Goal: Transaction & Acquisition: Purchase product/service

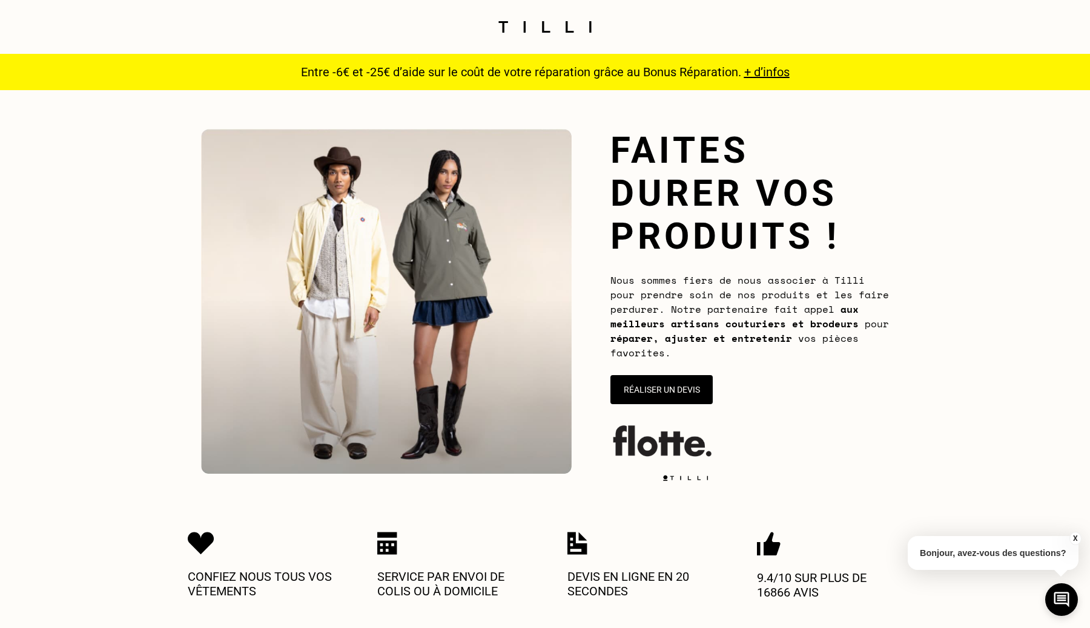
click at [550, 25] on img at bounding box center [545, 27] width 102 height 12
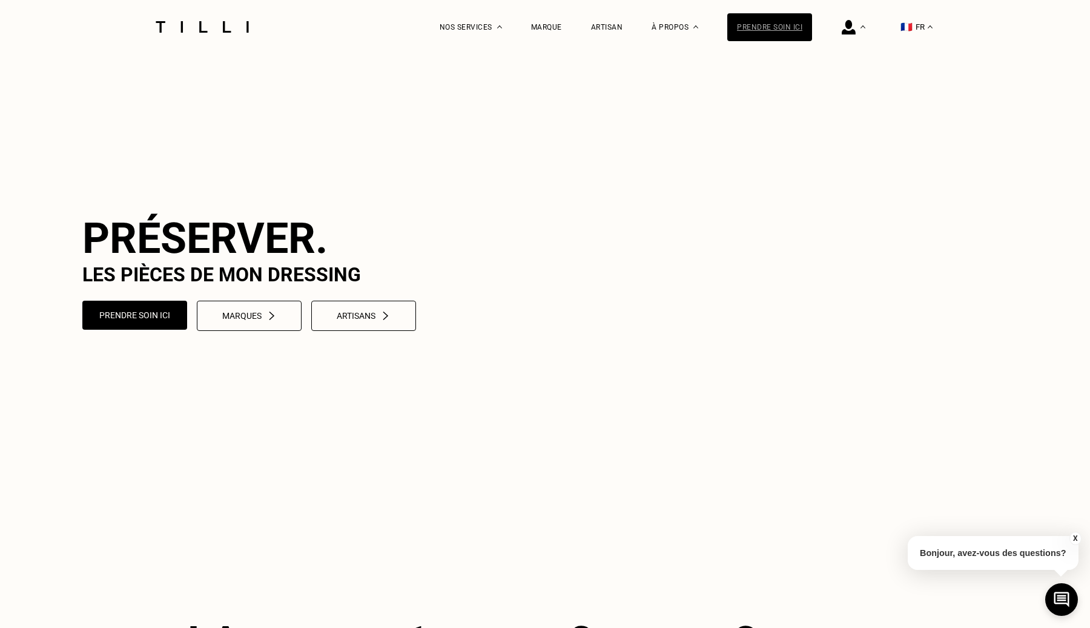
click at [770, 34] on div "Prendre soin ici" at bounding box center [769, 27] width 85 height 28
select select "FR"
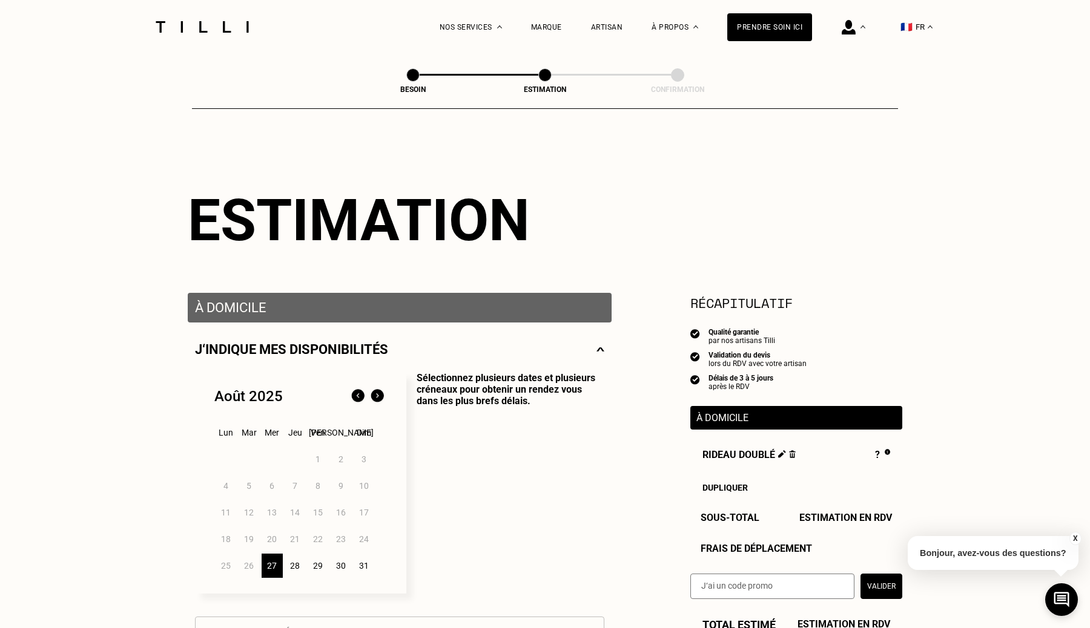
type input "01 23 12 31 23"
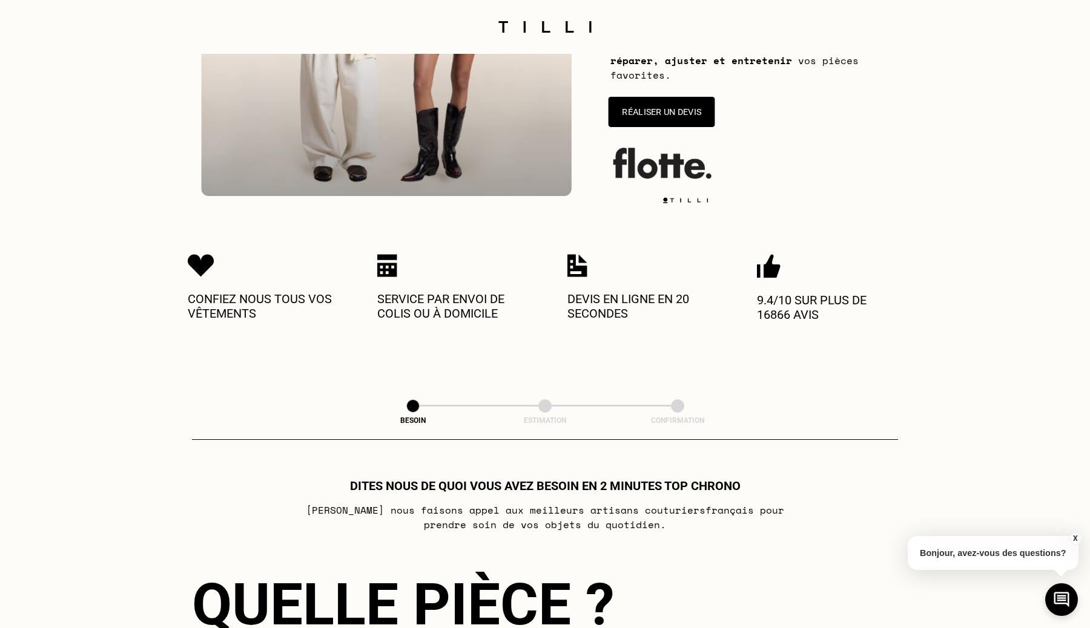
click at [654, 101] on button "Réaliser un devis" at bounding box center [661, 112] width 107 height 30
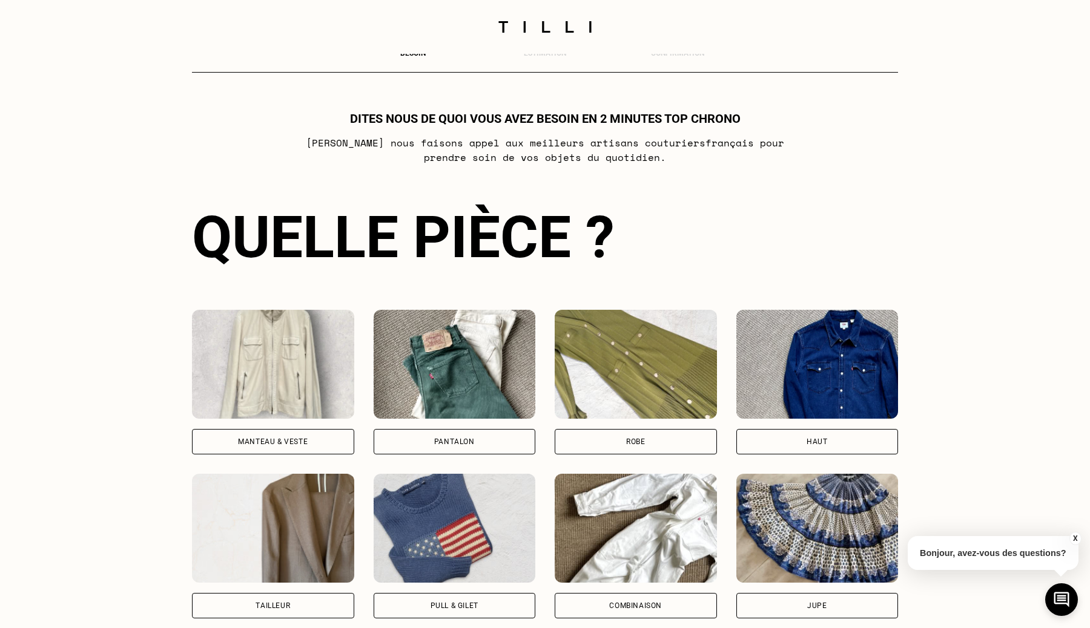
scroll to position [661, 0]
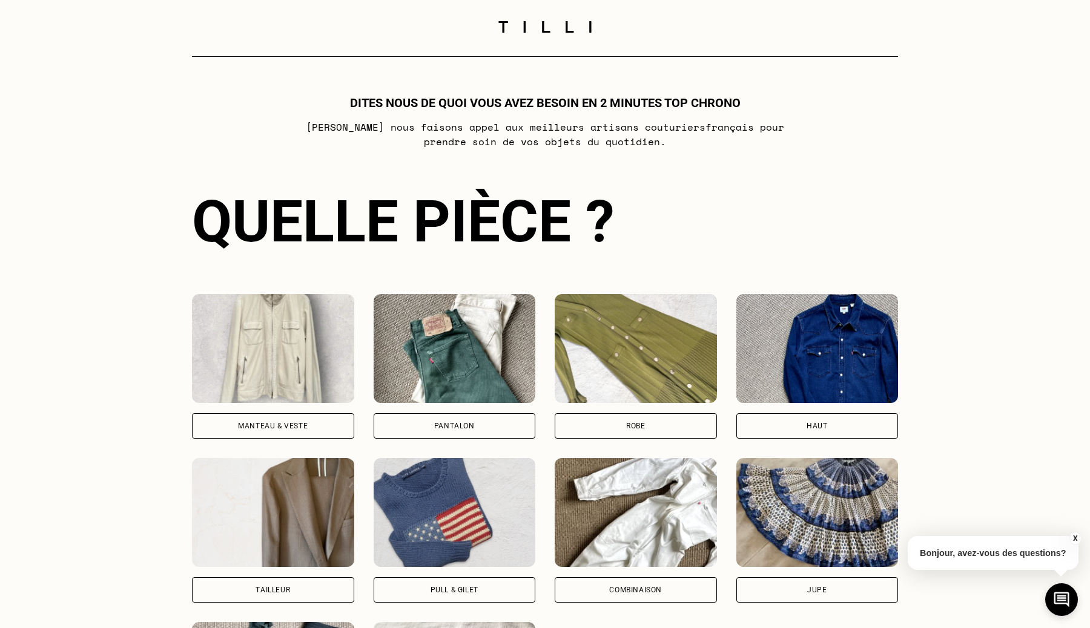
click at [173, 354] on div "Entre -6€ et -25€ d’aide sur le coût de votre réparation grâce au Bonus Réparat…" at bounding box center [545, 136] width 1090 height 1486
click at [223, 358] on img at bounding box center [273, 348] width 162 height 109
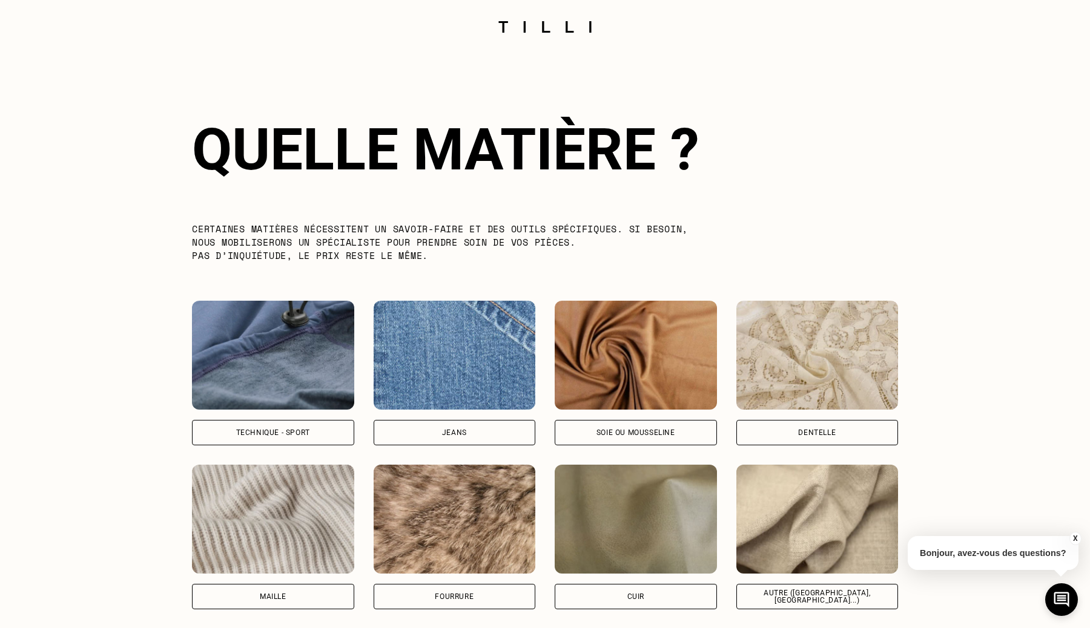
click at [236, 346] on img at bounding box center [273, 355] width 162 height 109
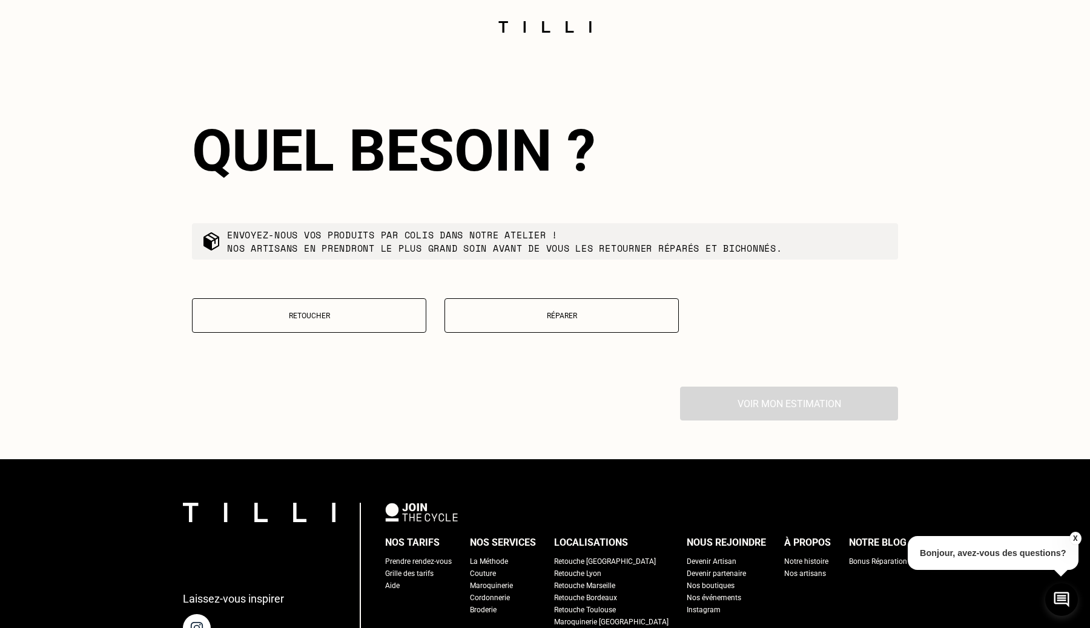
scroll to position [1963, 0]
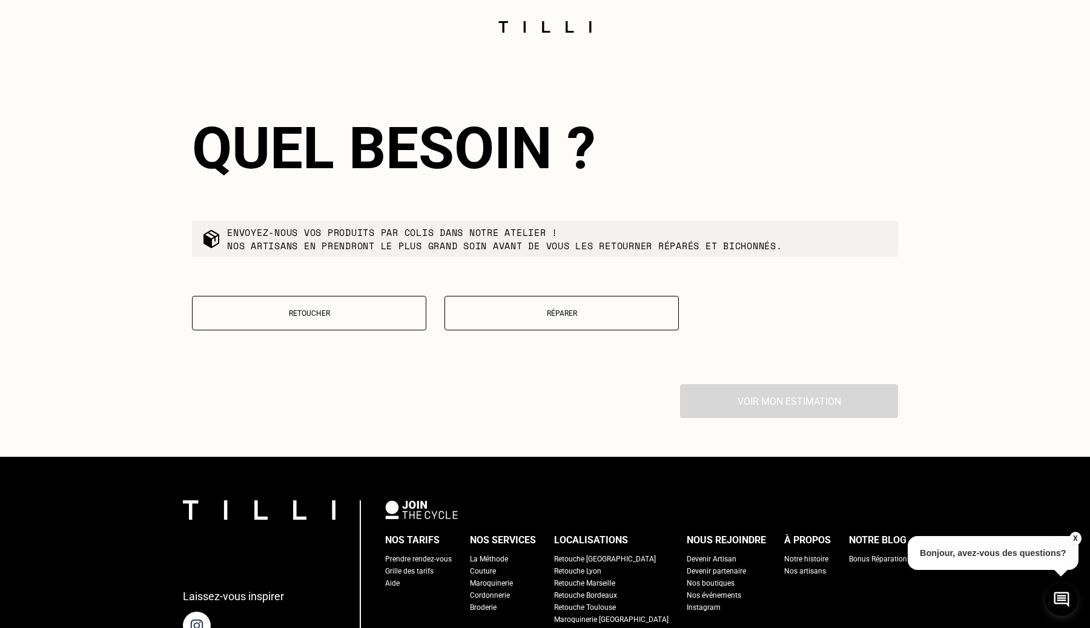
click at [521, 309] on p "Réparer" at bounding box center [561, 313] width 221 height 8
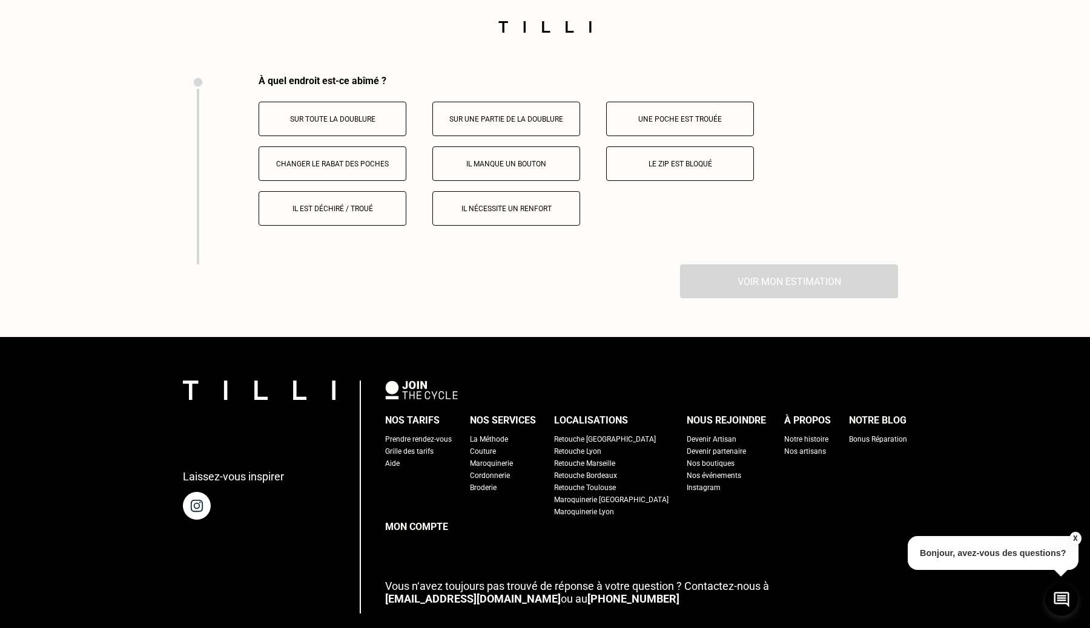
click at [400, 117] on button "Sur toute la doublure" at bounding box center [333, 119] width 148 height 35
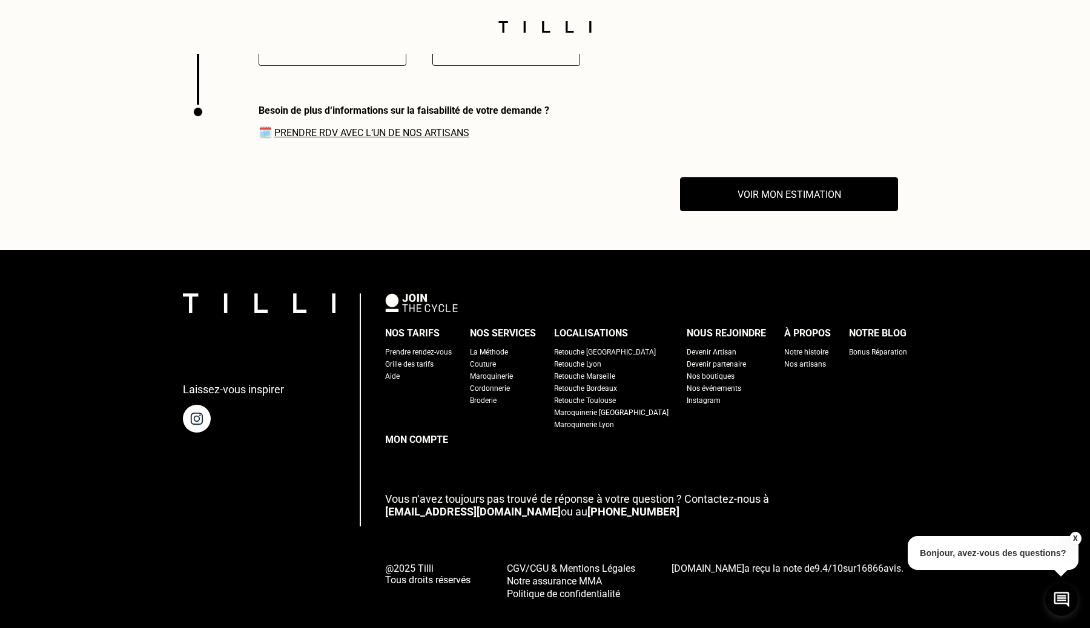
scroll to position [2448, 0]
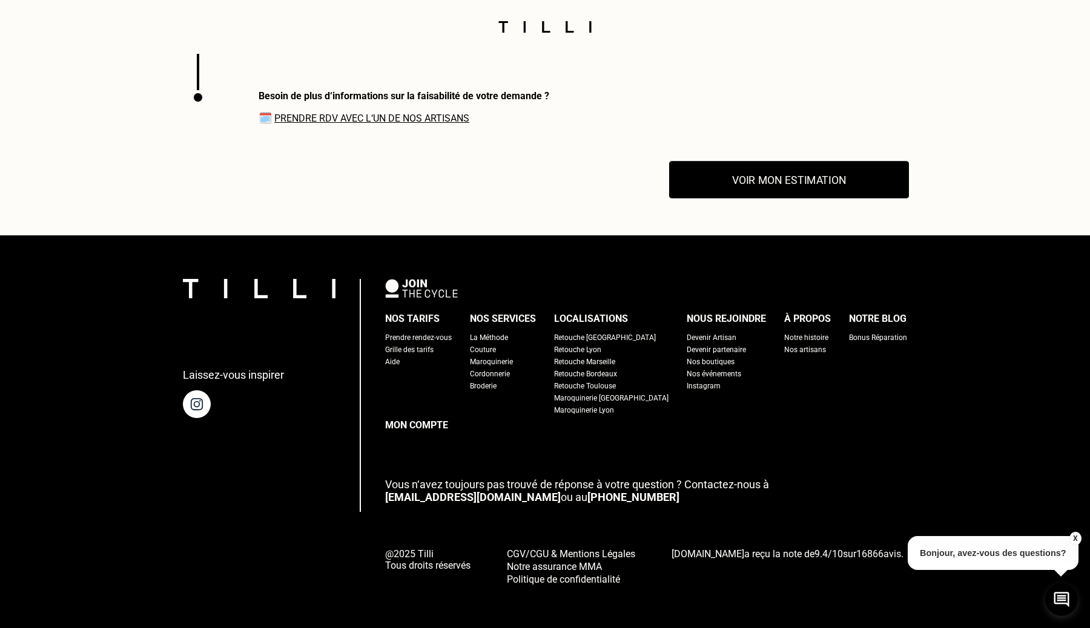
click at [728, 192] on button "Voir mon estimation" at bounding box center [789, 181] width 240 height 38
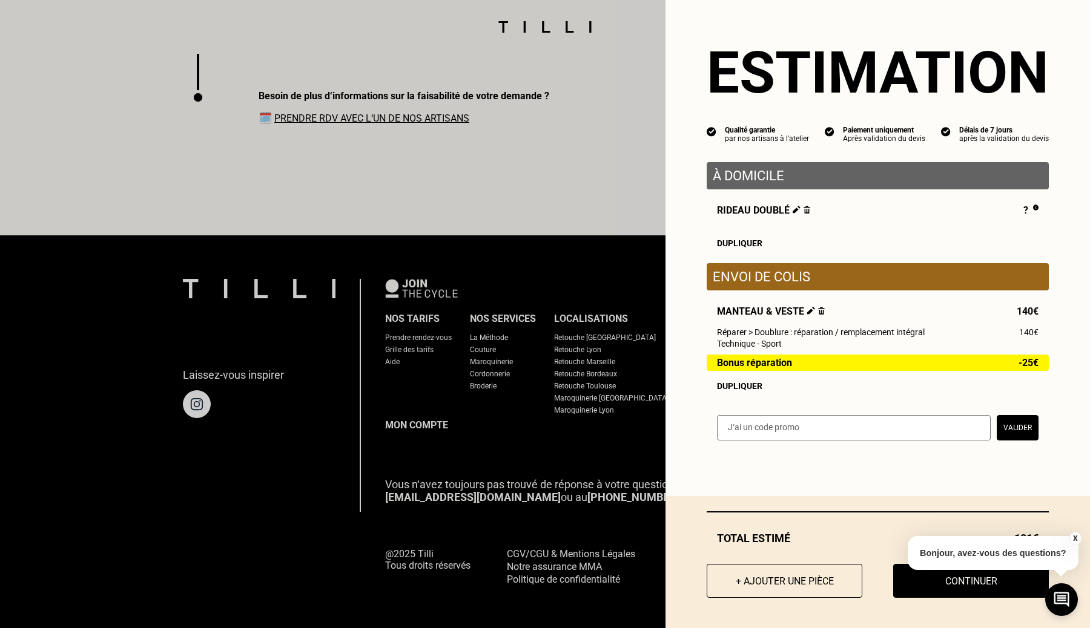
click at [995, 599] on div "Total estimé 101€ + Ajouter une pièce Continuer" at bounding box center [877, 562] width 424 height 132
click at [969, 585] on button "Continuer" at bounding box center [970, 581] width 171 height 38
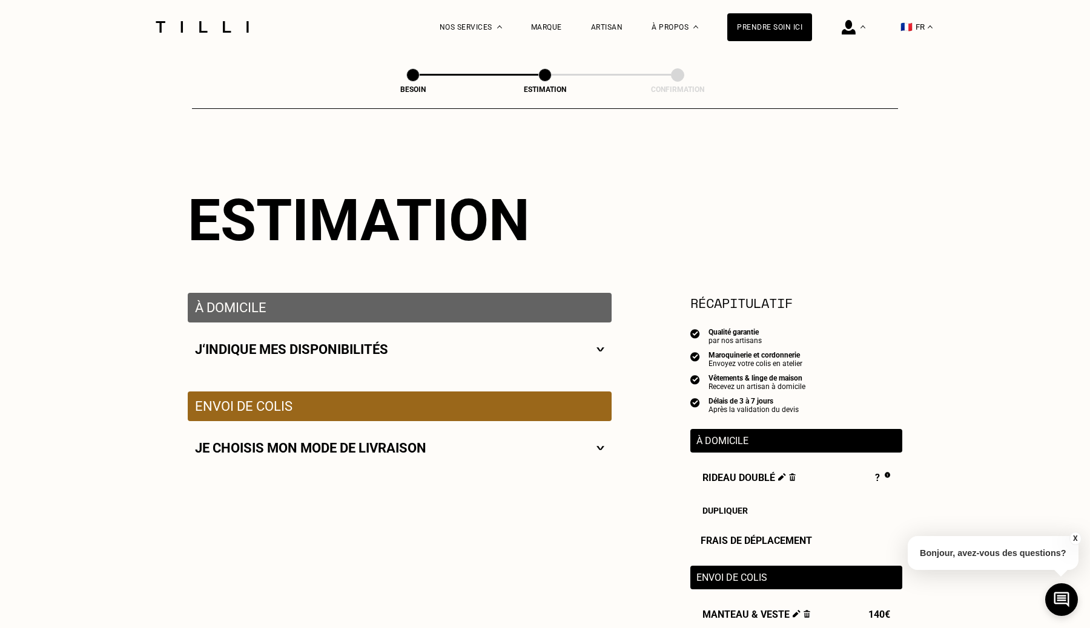
click at [498, 441] on div "Je choisis mon mode de livraison" at bounding box center [400, 448] width 424 height 54
click at [503, 448] on div "Je choisis mon mode de livraison" at bounding box center [399, 448] width 409 height 15
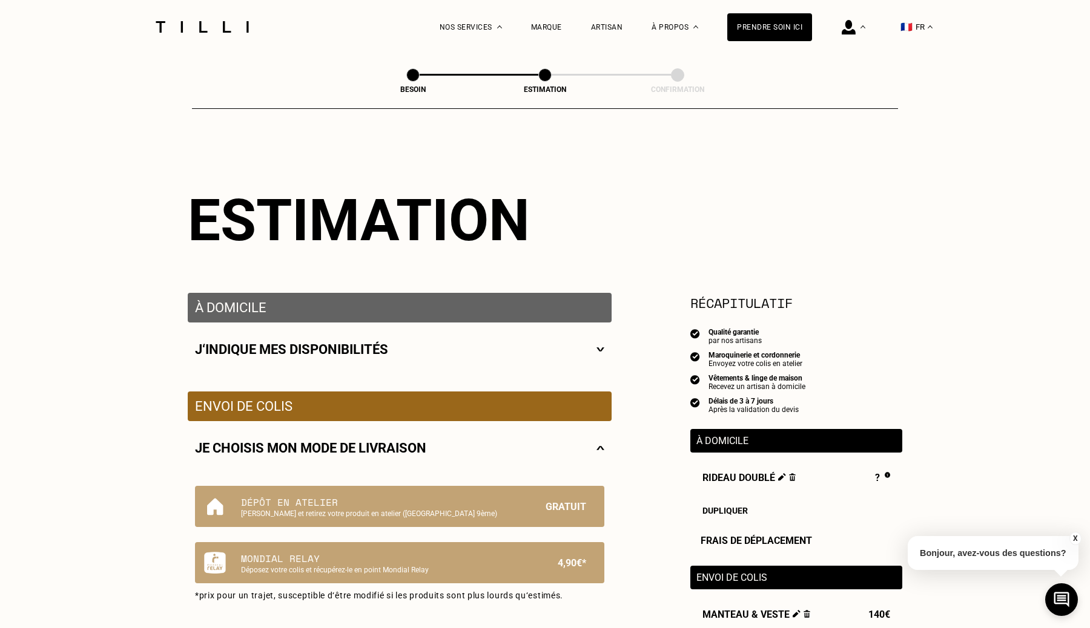
click at [176, 25] on img at bounding box center [202, 27] width 102 height 12
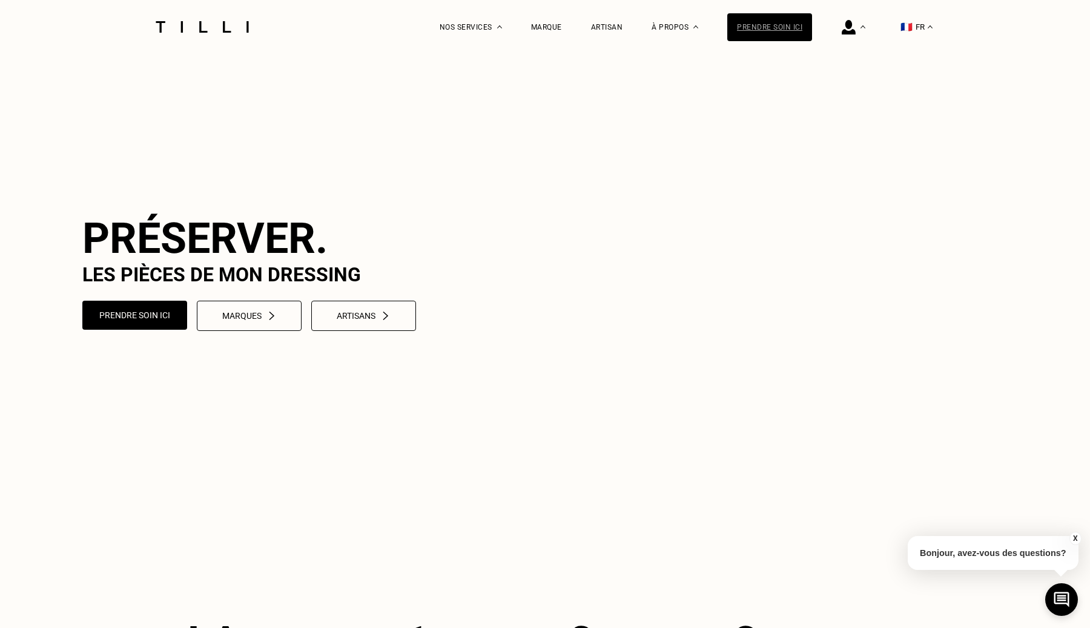
click at [742, 25] on div "Prendre soin ici" at bounding box center [769, 27] width 85 height 28
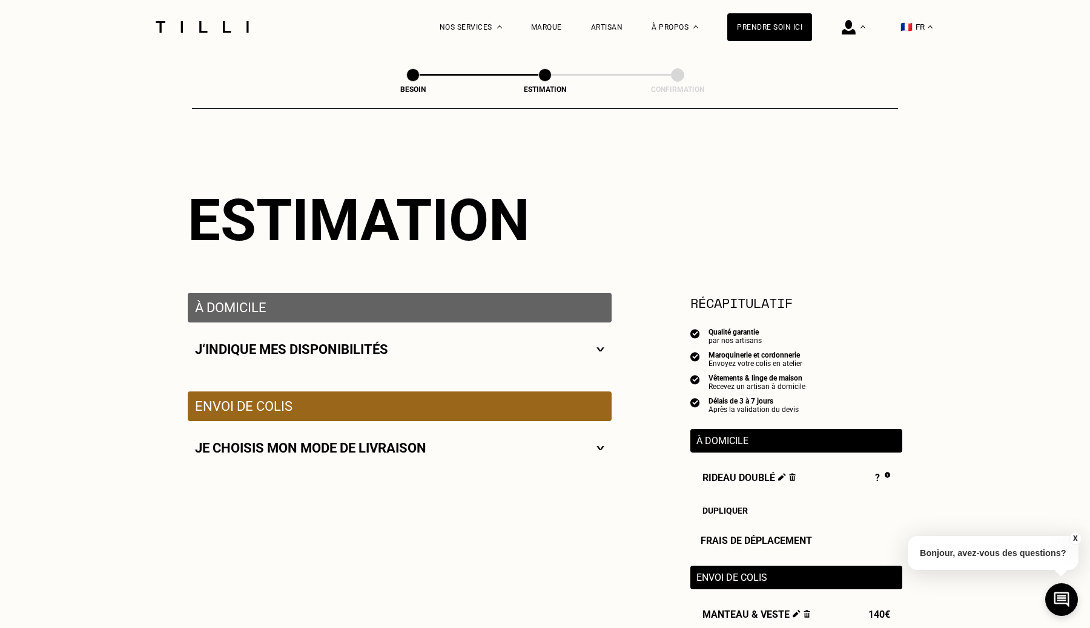
click at [495, 443] on div "Je choisis mon mode de livraison" at bounding box center [399, 448] width 409 height 15
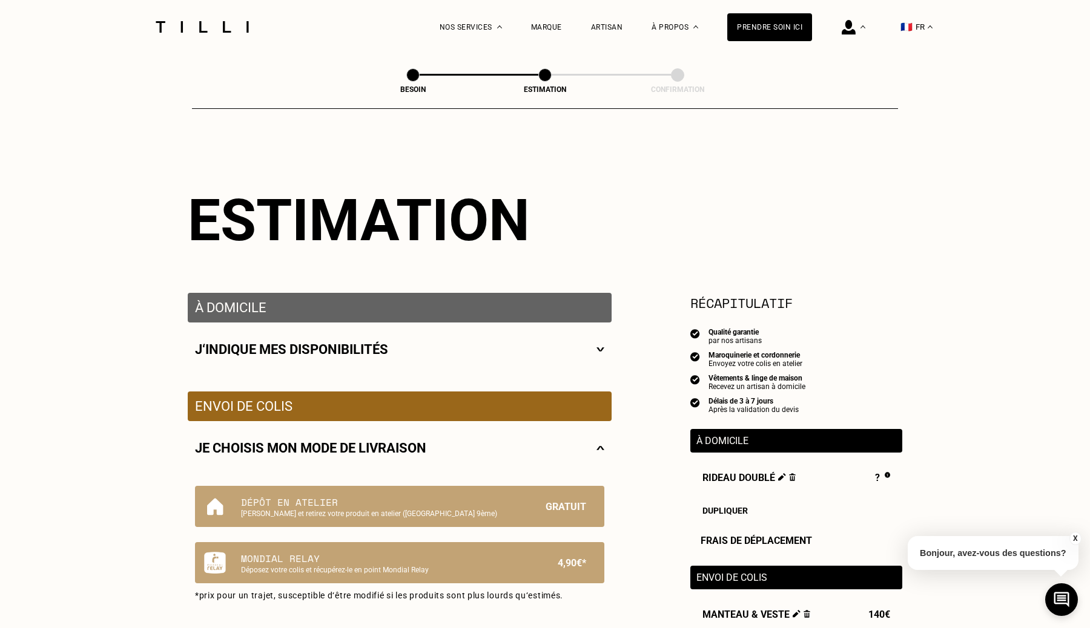
click at [495, 443] on div "Je choisis mon mode de livraison" at bounding box center [399, 448] width 409 height 15
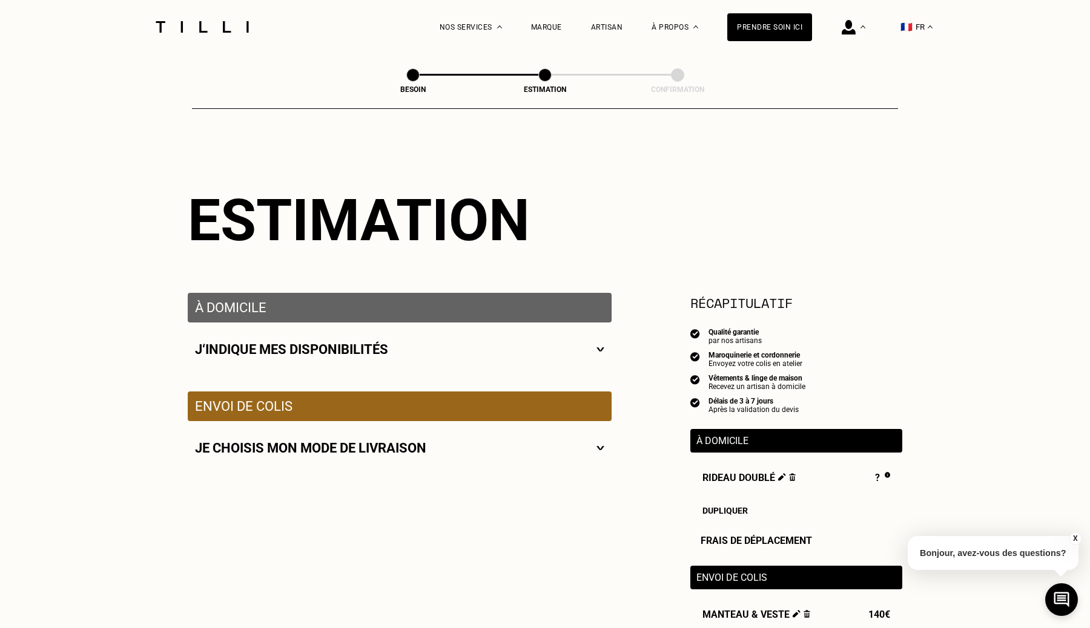
click at [524, 369] on div "J‘indique mes disponibilités" at bounding box center [400, 350] width 424 height 54
click at [534, 348] on div "J‘indique mes disponibilités" at bounding box center [399, 349] width 409 height 15
select select "FR"
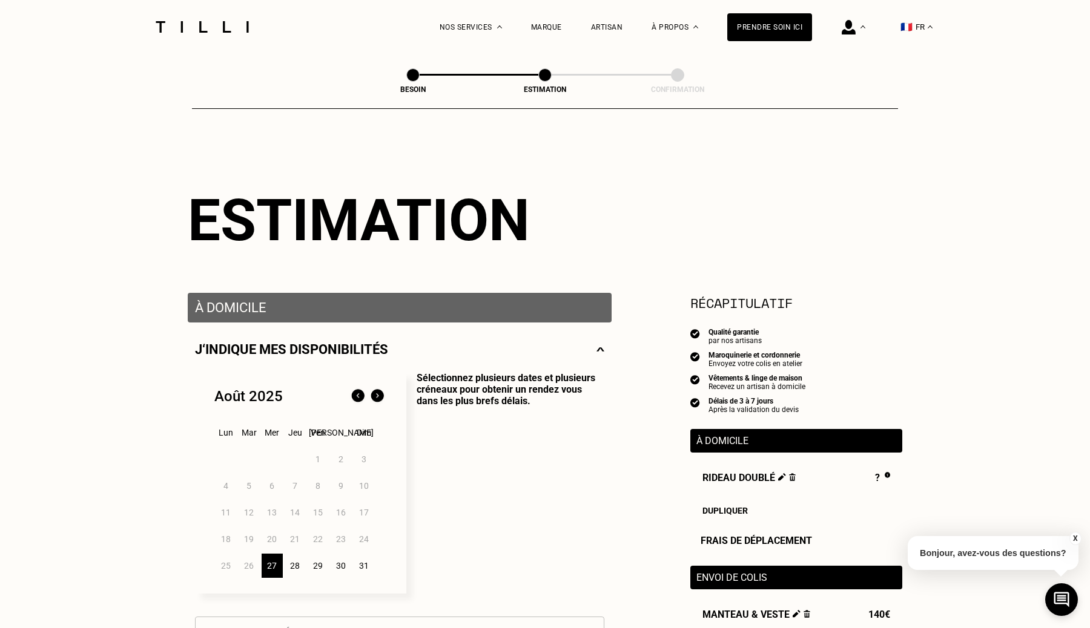
click at [534, 349] on div "J‘indique mes disponibilités" at bounding box center [399, 349] width 409 height 15
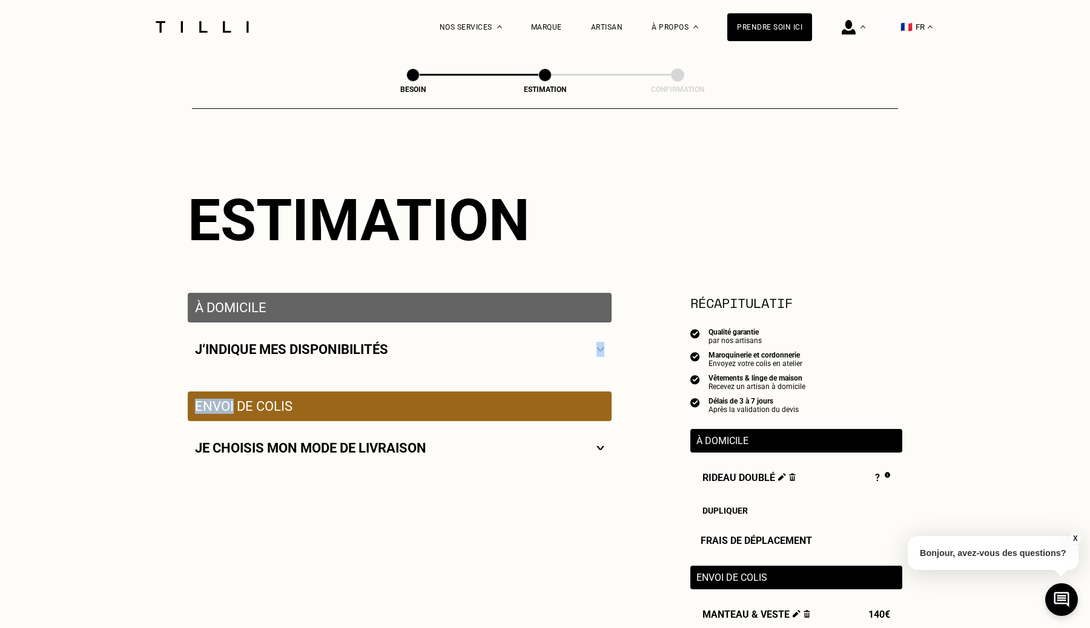
click at [534, 349] on div "J‘indique mes disponibilités" at bounding box center [399, 349] width 409 height 15
select select "FR"
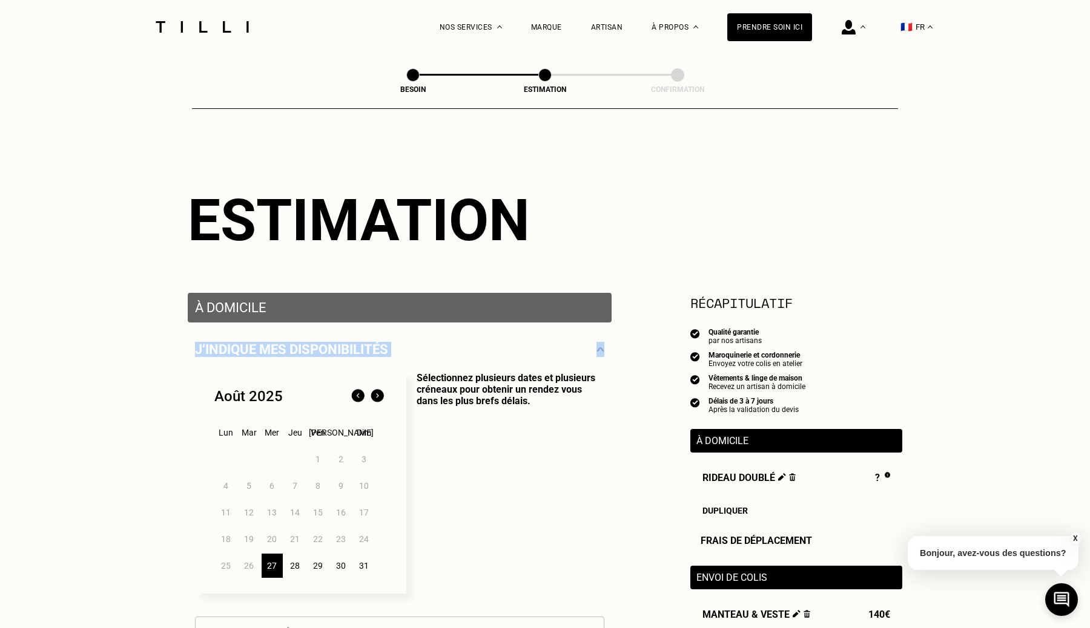
click at [534, 349] on div "J‘indique mes disponibilités" at bounding box center [399, 349] width 409 height 15
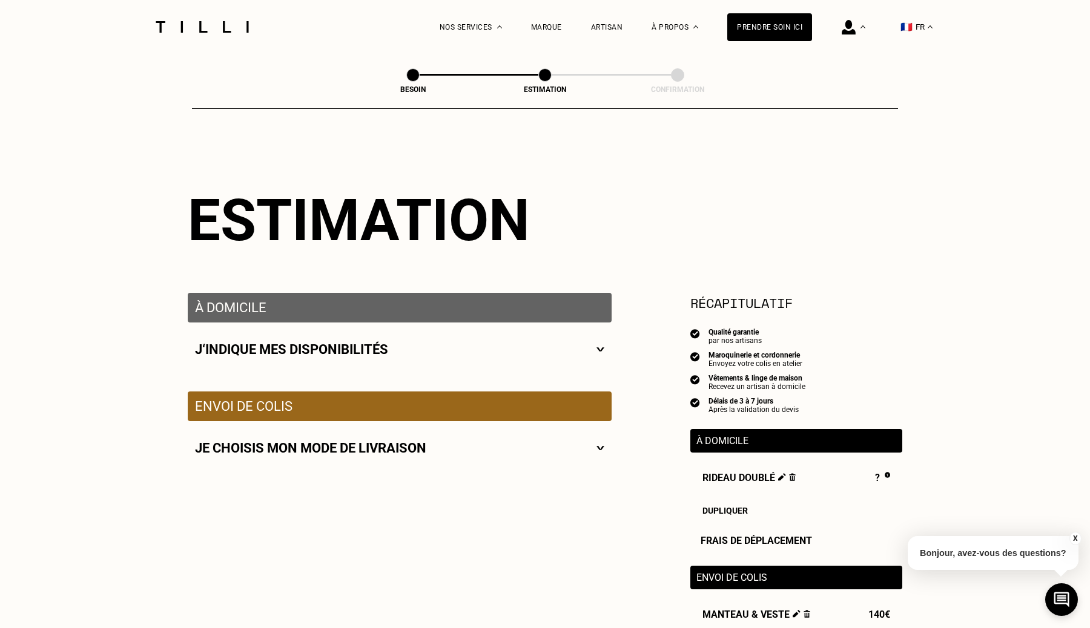
click at [595, 252] on div "Estimation" at bounding box center [545, 220] width 714 height 68
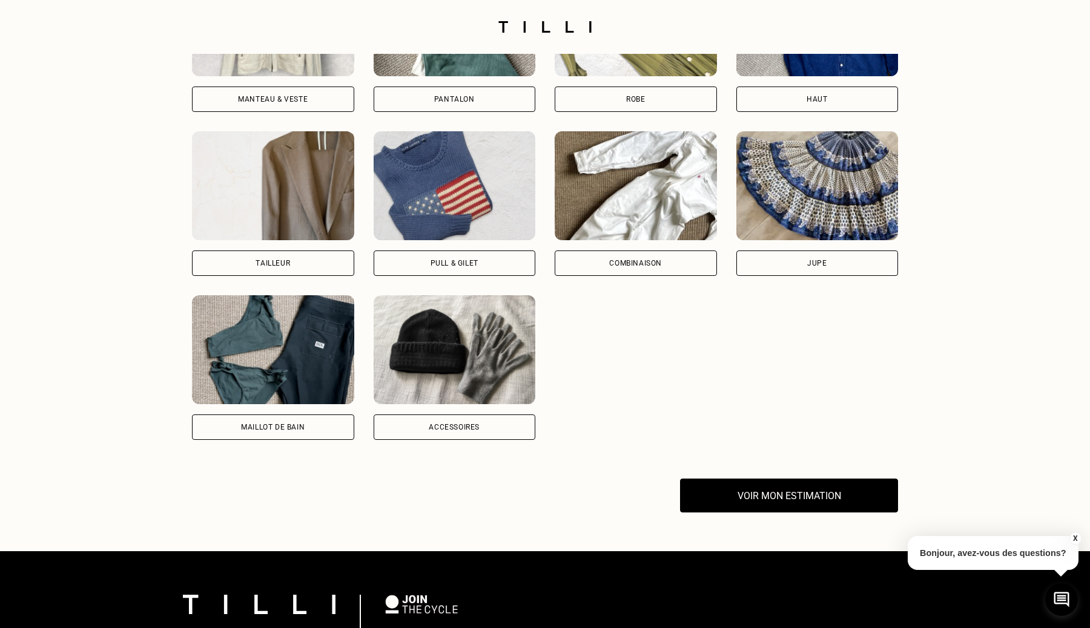
scroll to position [992, 0]
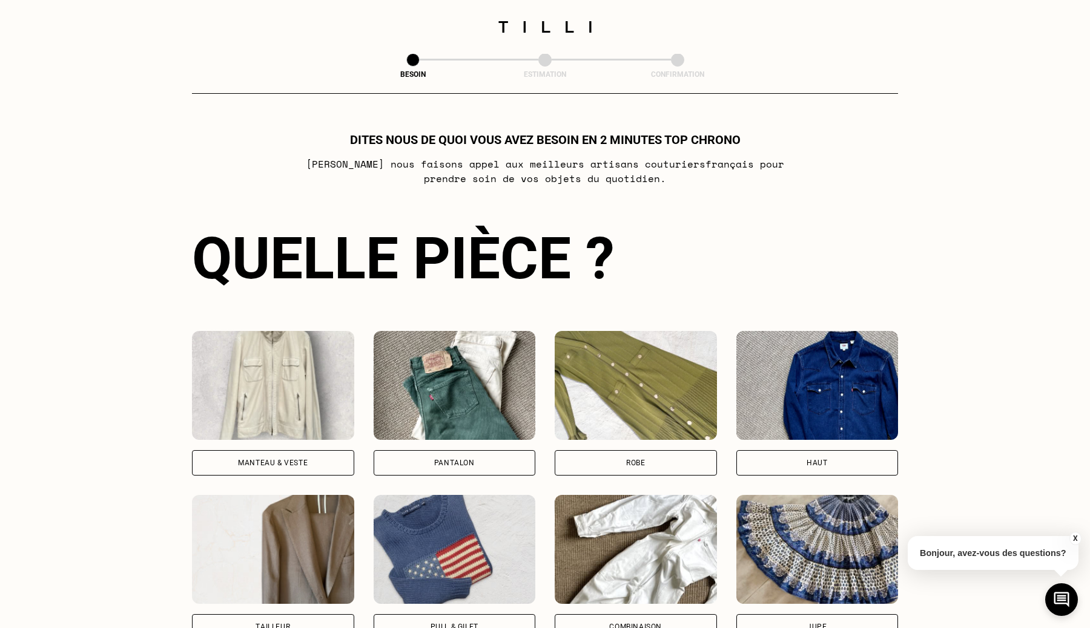
scroll to position [842, 0]
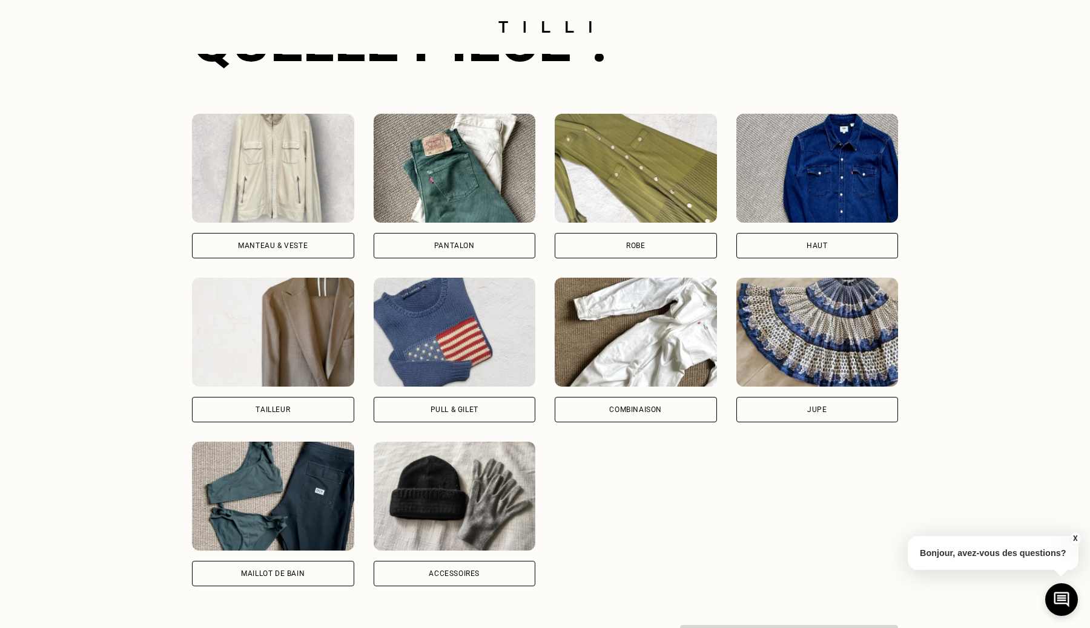
click at [291, 206] on img at bounding box center [273, 168] width 162 height 109
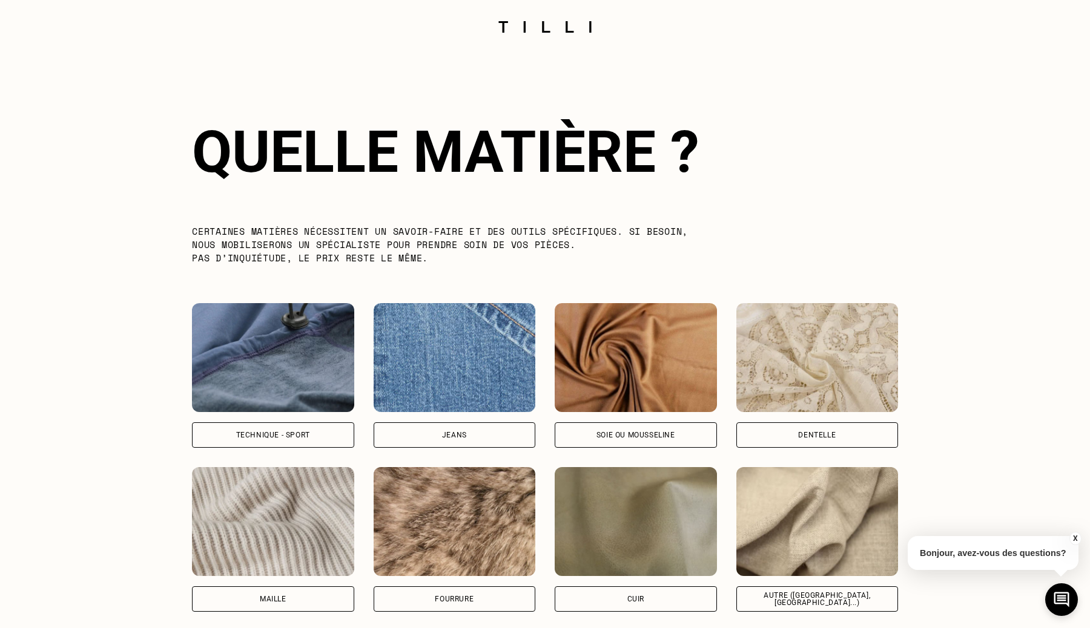
scroll to position [1390, 0]
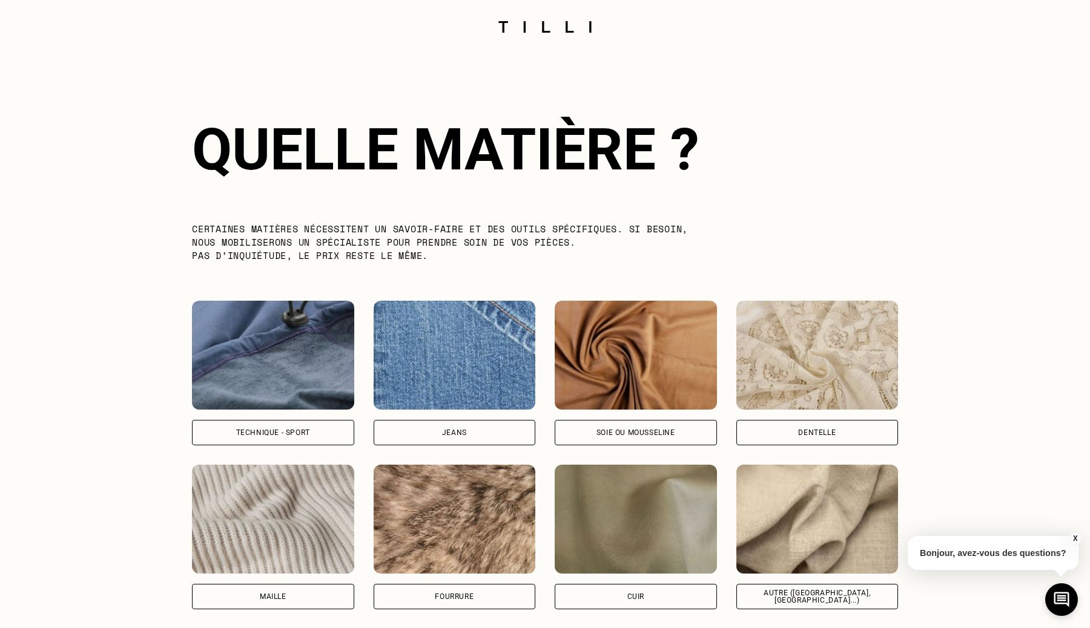
click at [260, 285] on div "Quelle matière ? Certaines matières nécessitent un savoir-faire et des outils s…" at bounding box center [545, 363] width 706 height 572
click at [252, 367] on img at bounding box center [273, 355] width 162 height 109
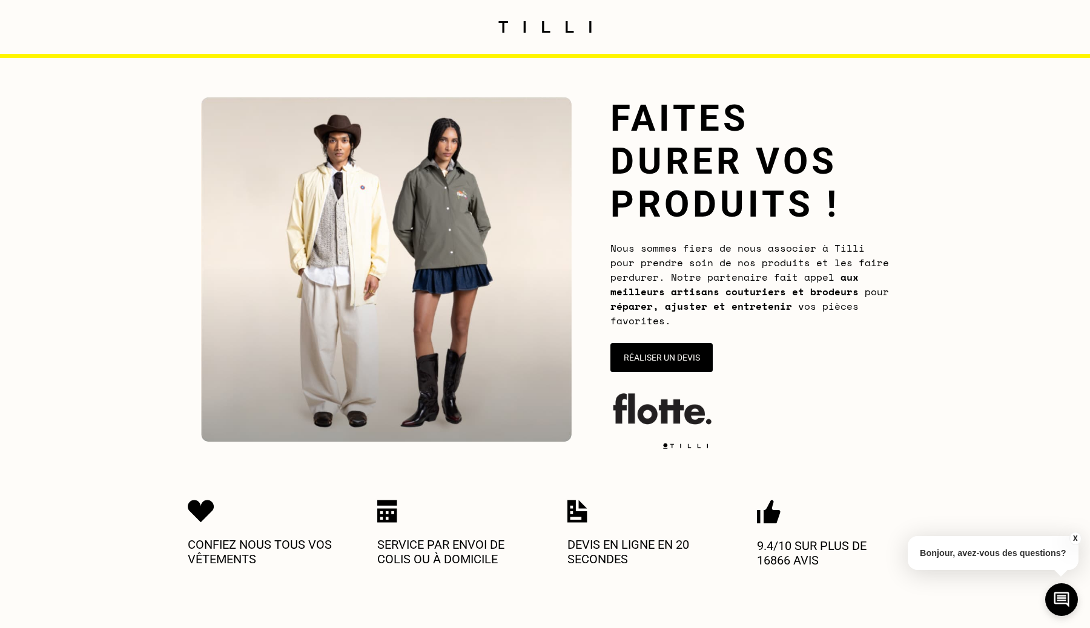
scroll to position [0, 0]
